Goal: Entertainment & Leisure: Consume media (video, audio)

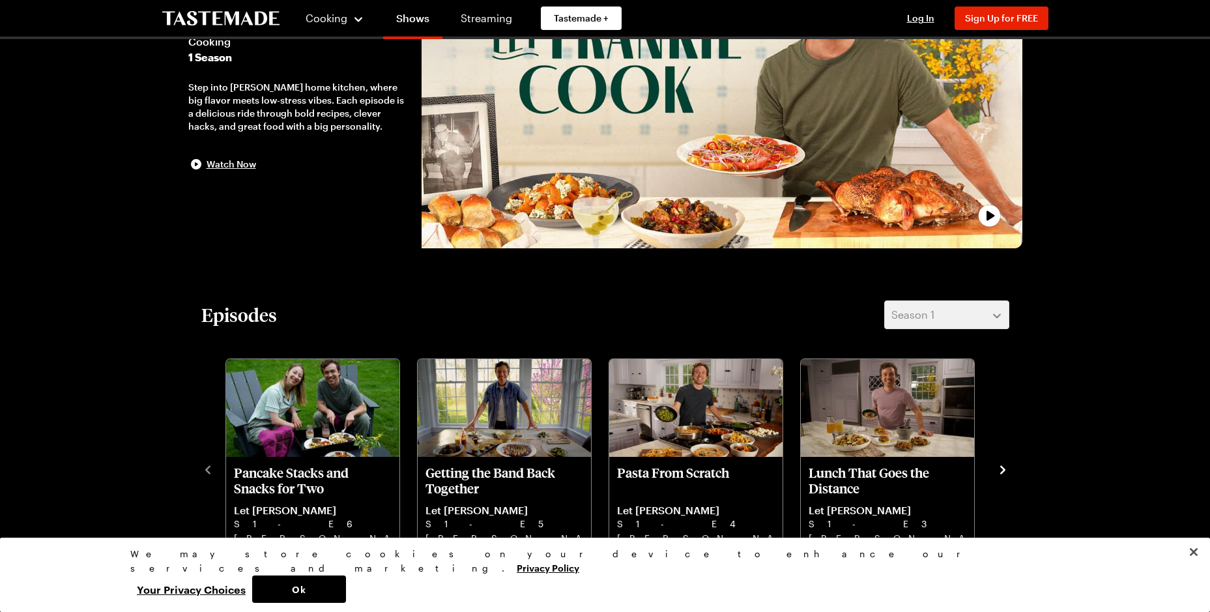
scroll to position [220, 0]
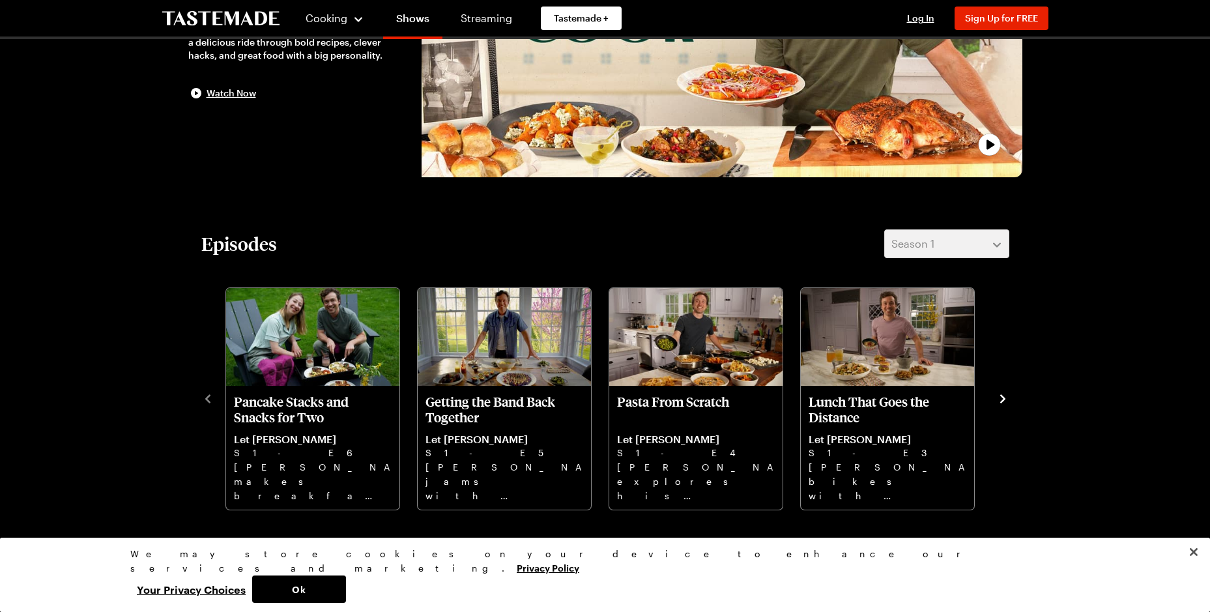
click at [1002, 393] on icon "navigate to next item" at bounding box center [1002, 398] width 13 height 13
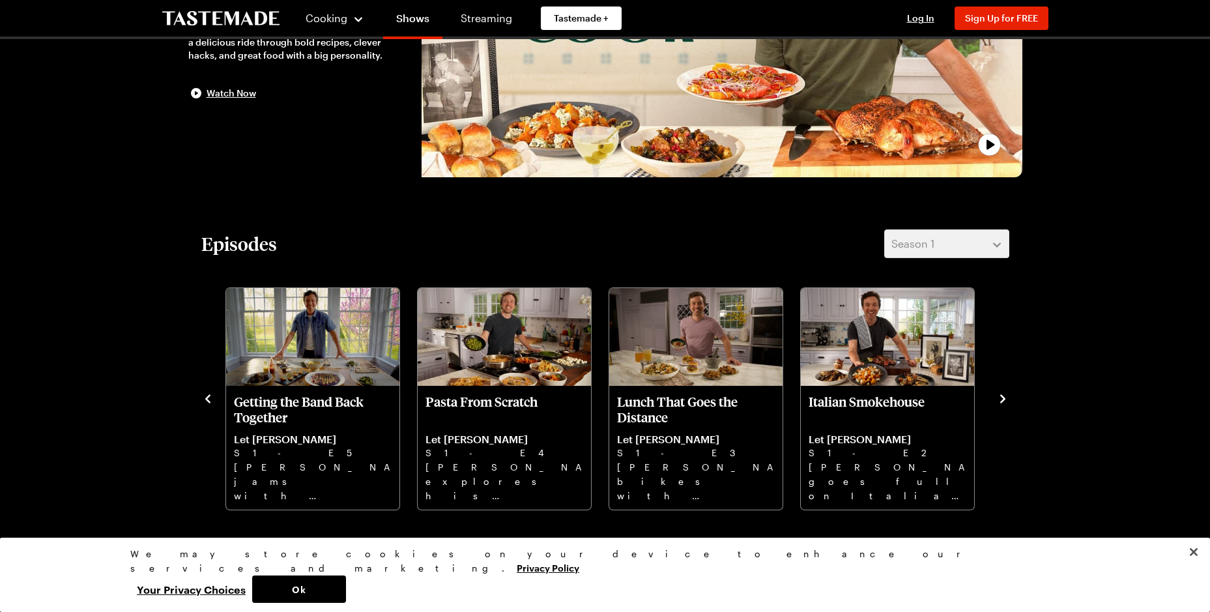
click at [1002, 393] on icon "navigate to next item" at bounding box center [1002, 398] width 13 height 13
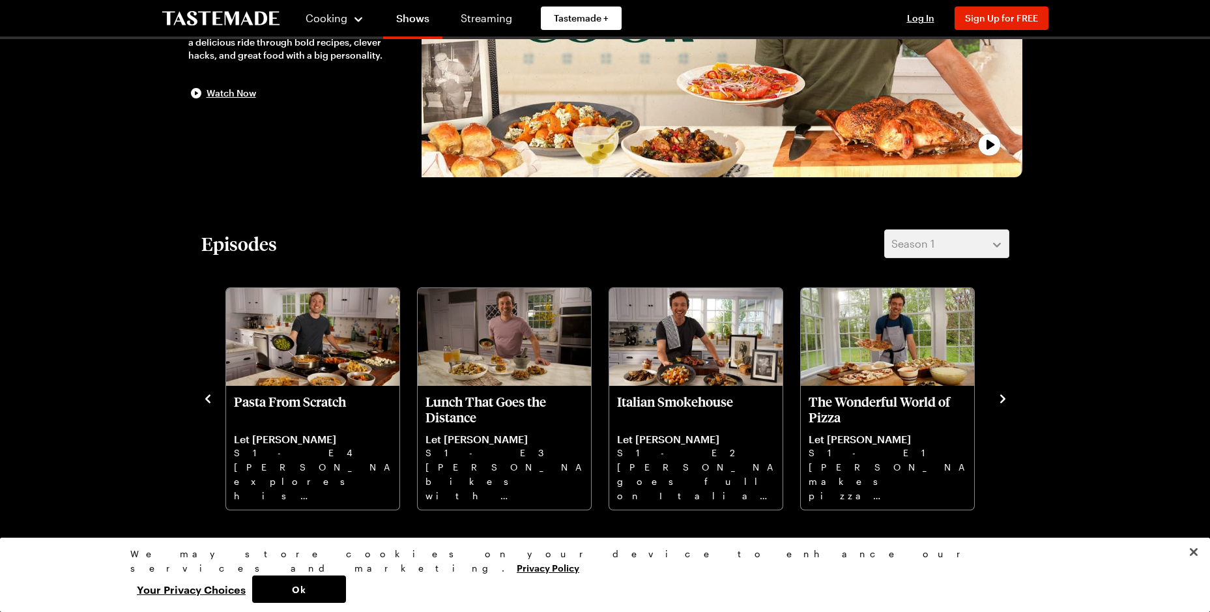
drag, startPoint x: 1209, startPoint y: 119, endPoint x: 1210, endPoint y: 132, distance: 12.4
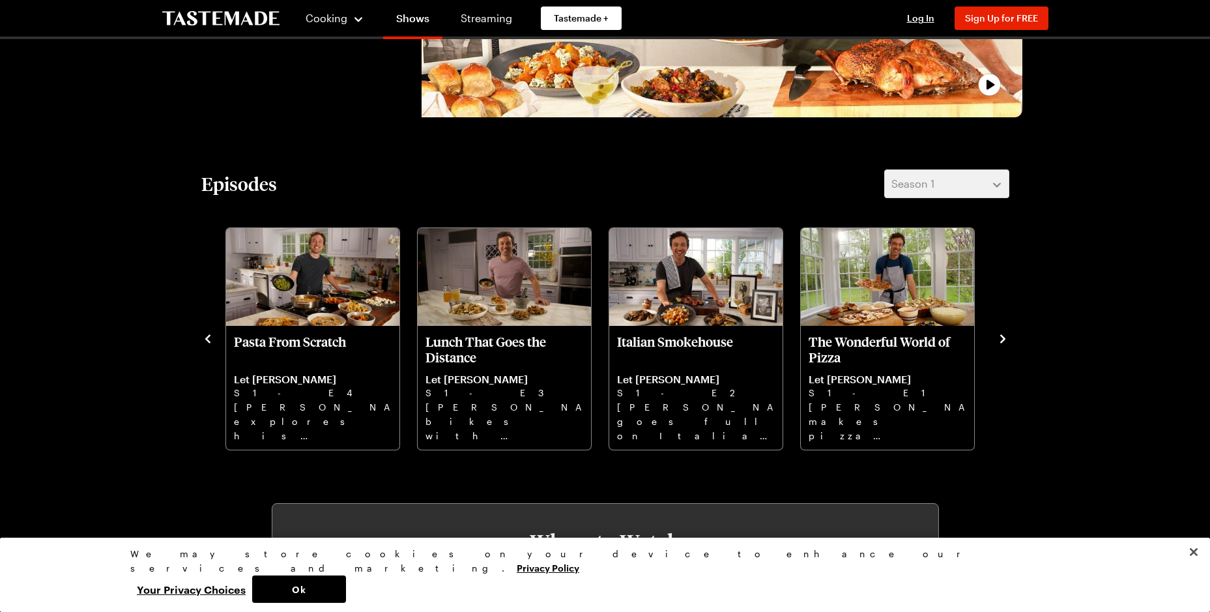
click at [204, 335] on icon "navigate to previous item" at bounding box center [207, 338] width 13 height 13
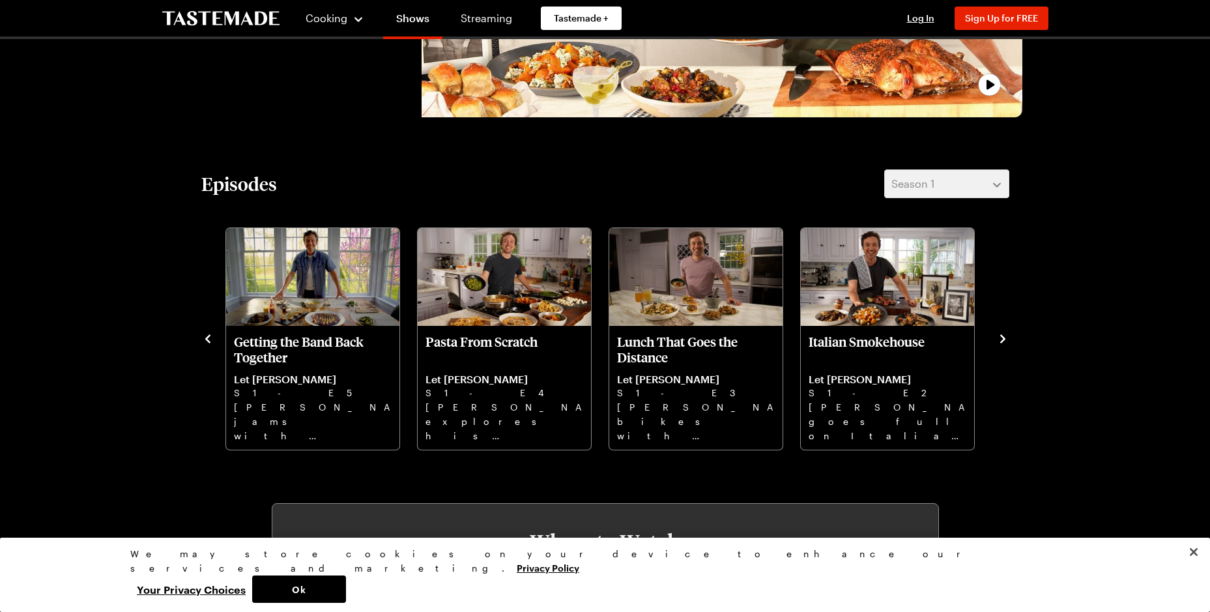
click at [205, 335] on icon "navigate to previous item" at bounding box center [207, 338] width 13 height 13
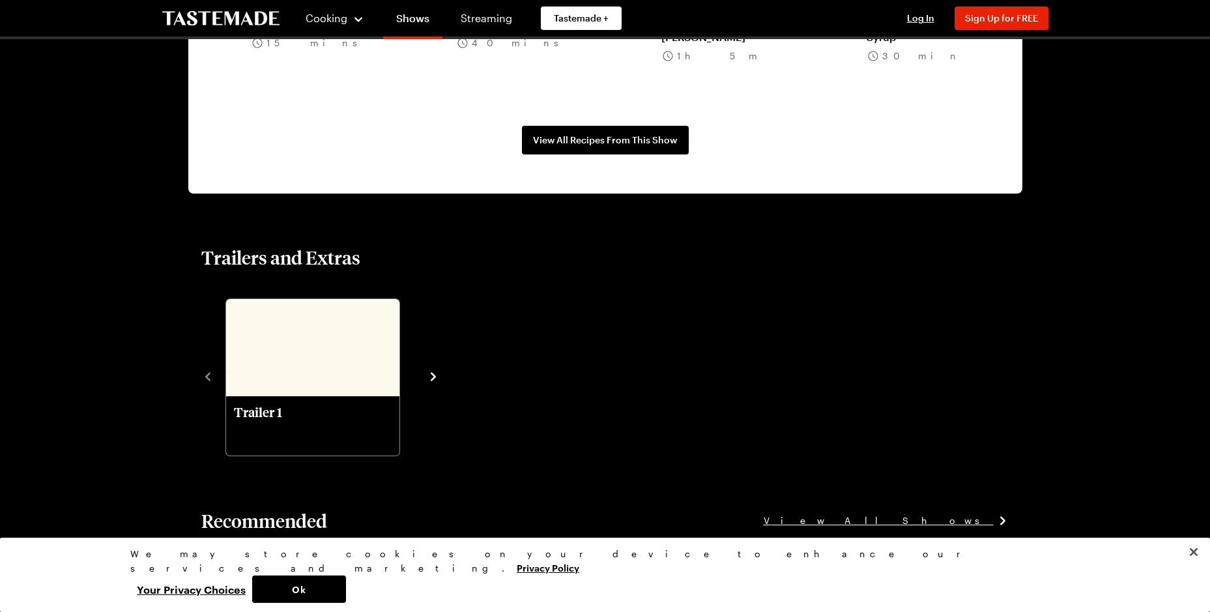
scroll to position [0, 0]
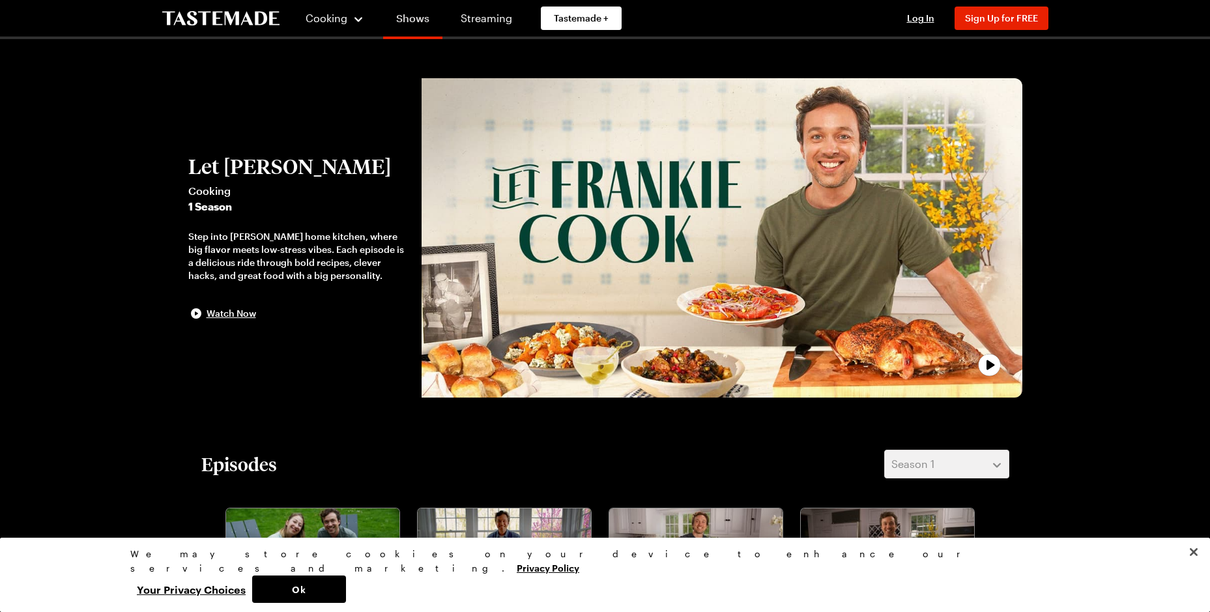
click at [414, 19] on link "Shows" at bounding box center [412, 21] width 59 height 36
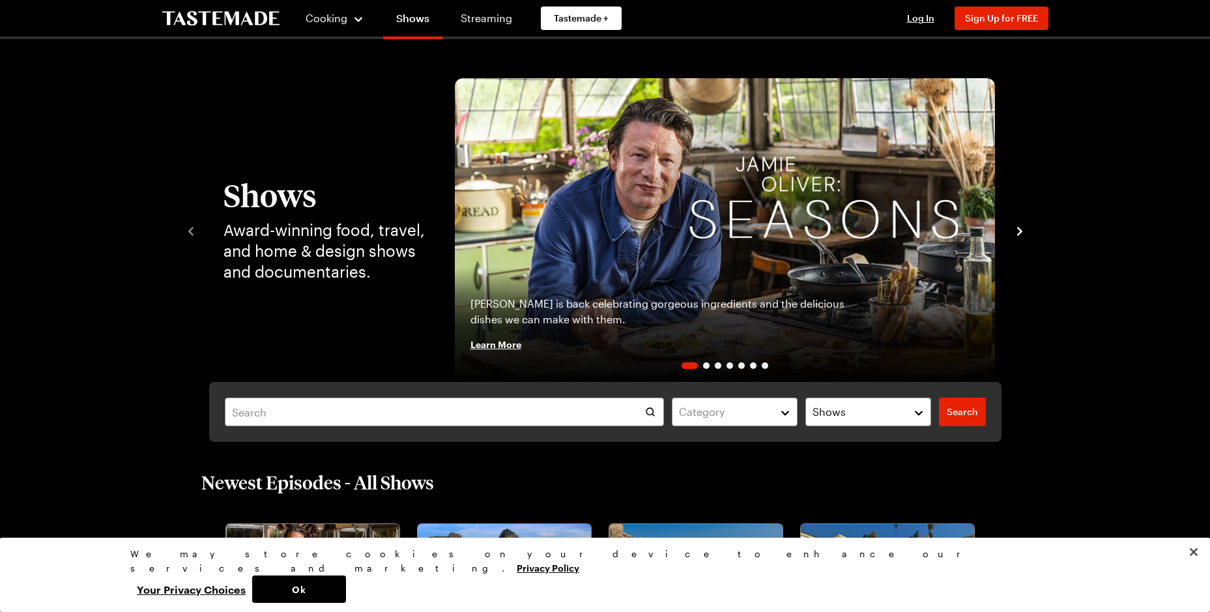
scroll to position [0, 5]
drag, startPoint x: 1209, startPoint y: 96, endPoint x: 1217, endPoint y: 114, distance: 19.8
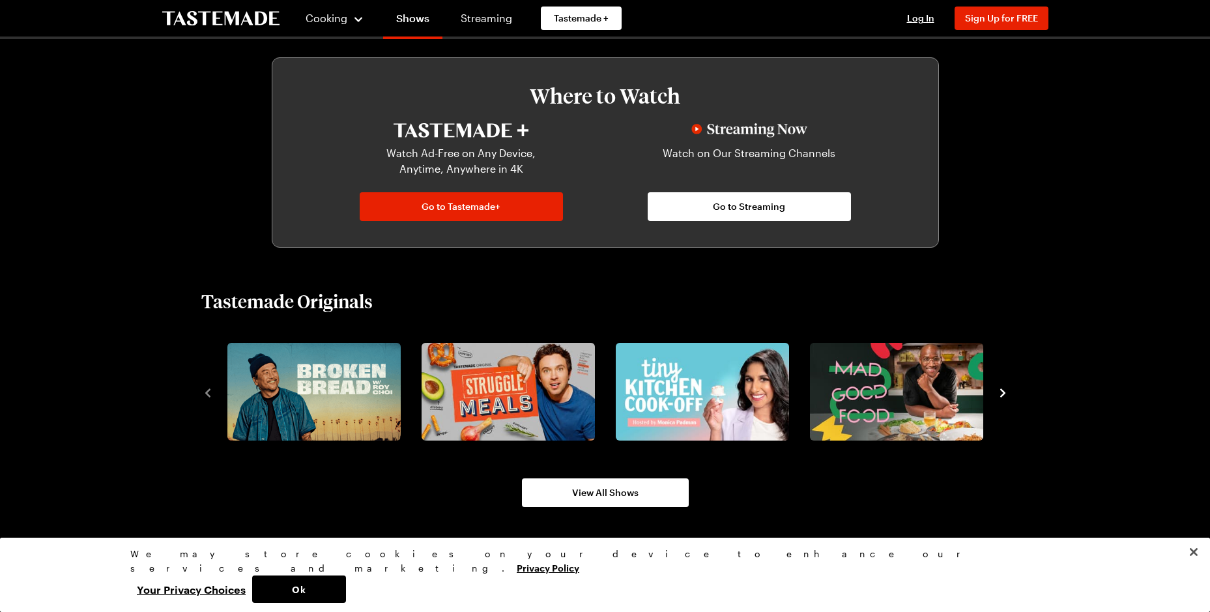
scroll to position [714, 5]
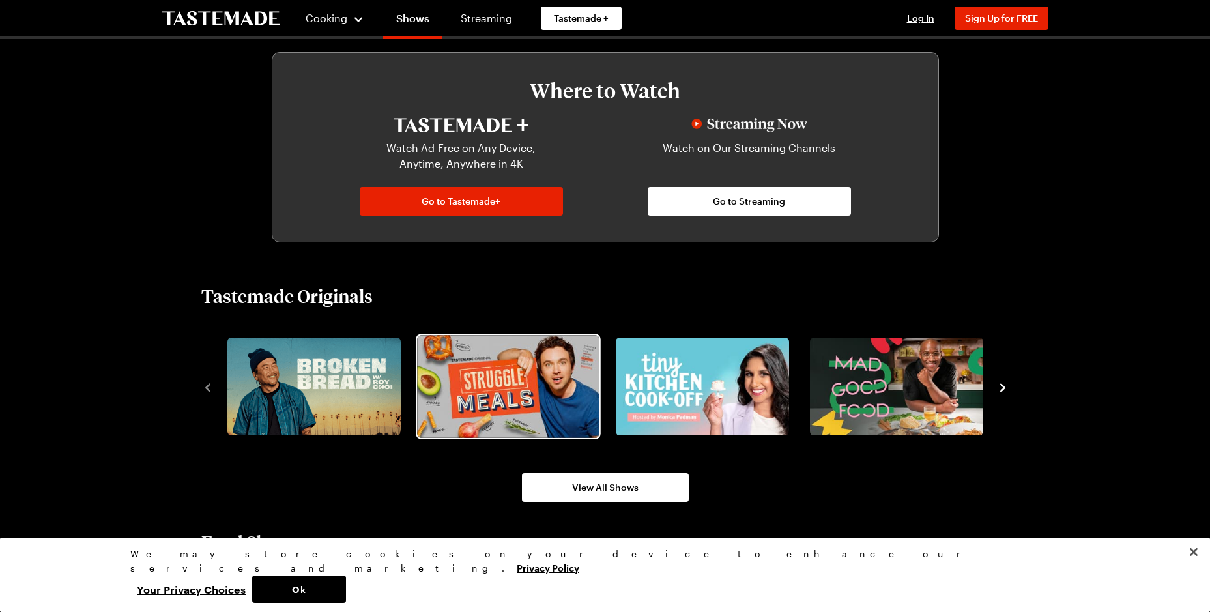
click at [521, 374] on img "2 / 8" at bounding box center [508, 386] width 182 height 102
